Goal: Navigation & Orientation: Find specific page/section

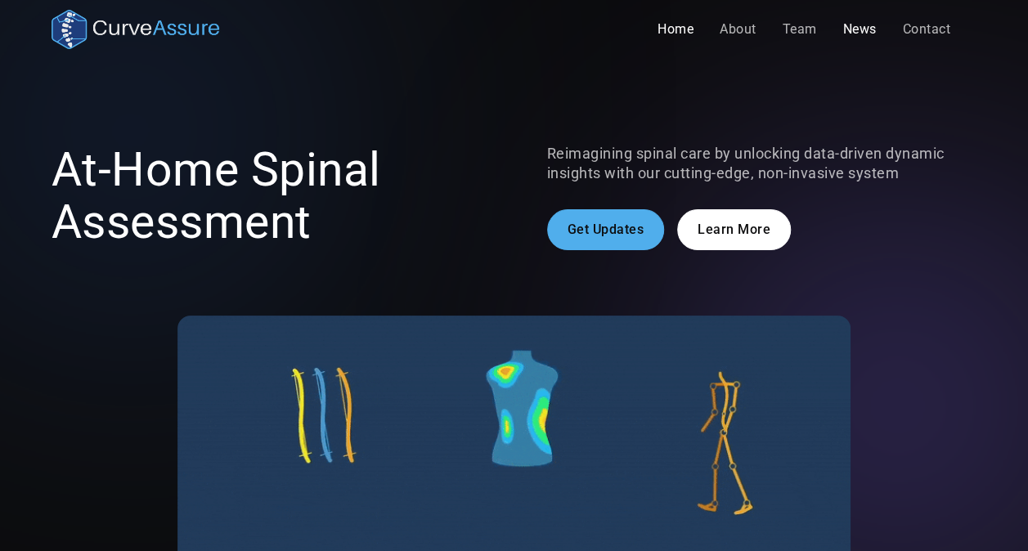
click at [842, 36] on link "News" at bounding box center [860, 29] width 60 height 33
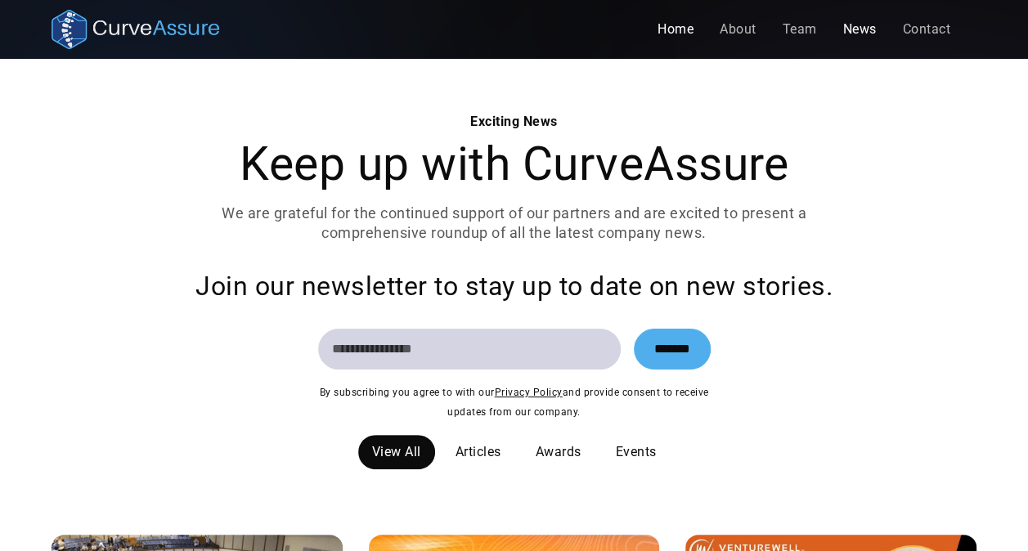
click at [665, 31] on link "Home" at bounding box center [675, 29] width 62 height 33
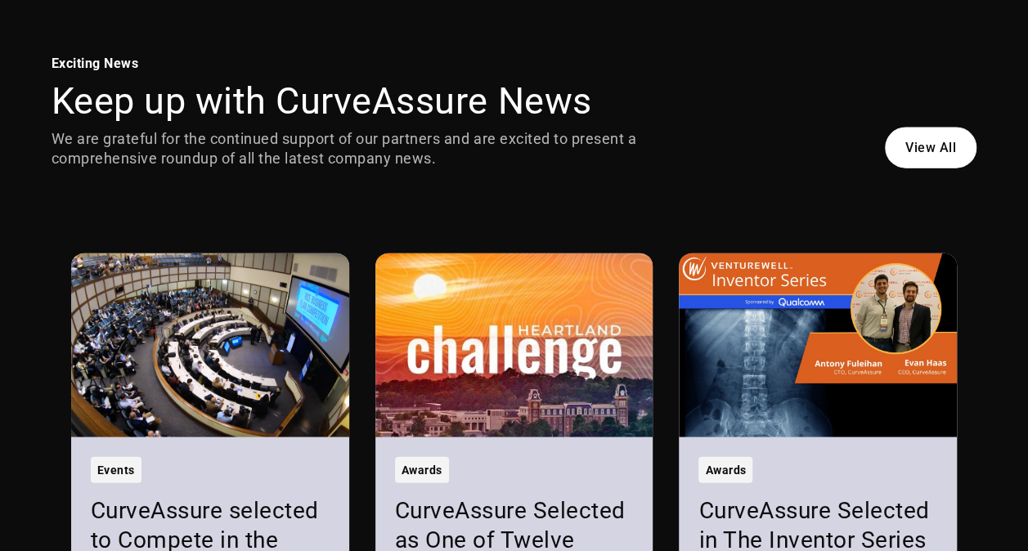
scroll to position [1798, 0]
